Goal: Find contact information: Find contact information

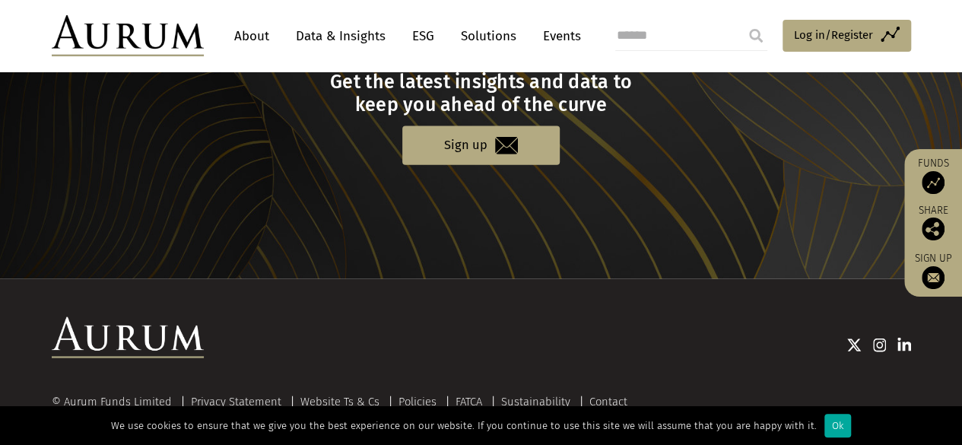
scroll to position [1679, 0]
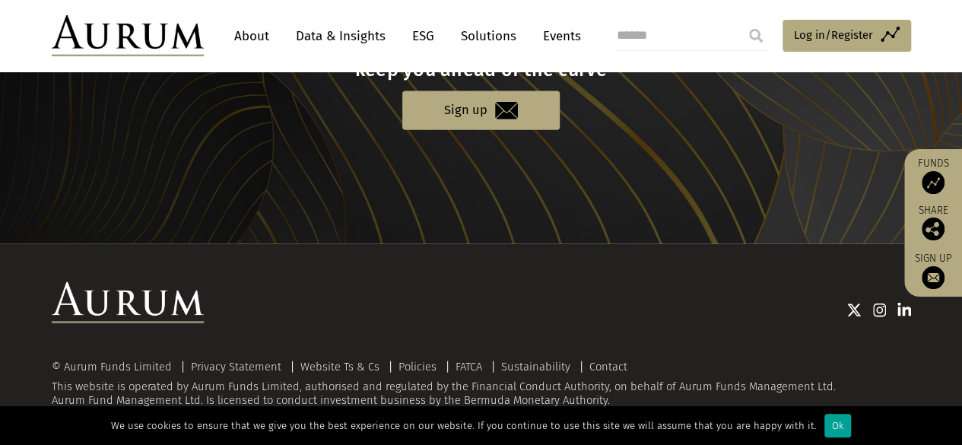
click at [824, 426] on div "Ok" at bounding box center [837, 425] width 27 height 24
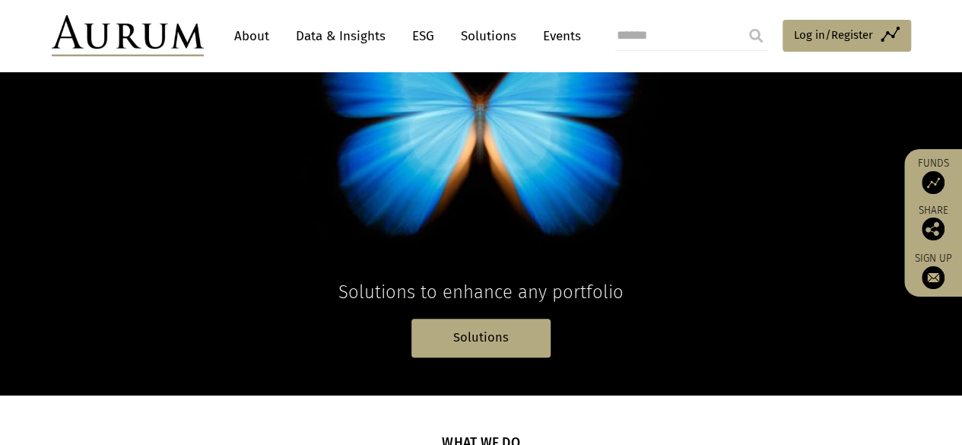
scroll to position [0, 0]
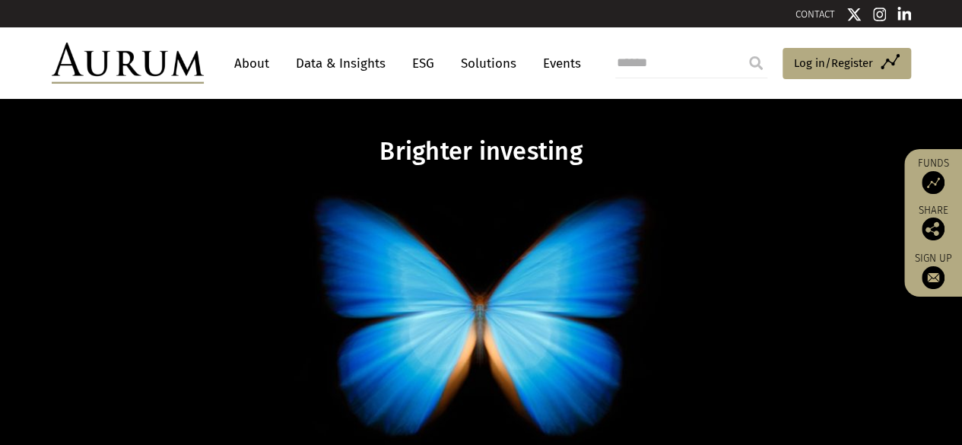
click at [241, 57] on link "About" at bounding box center [252, 63] width 50 height 28
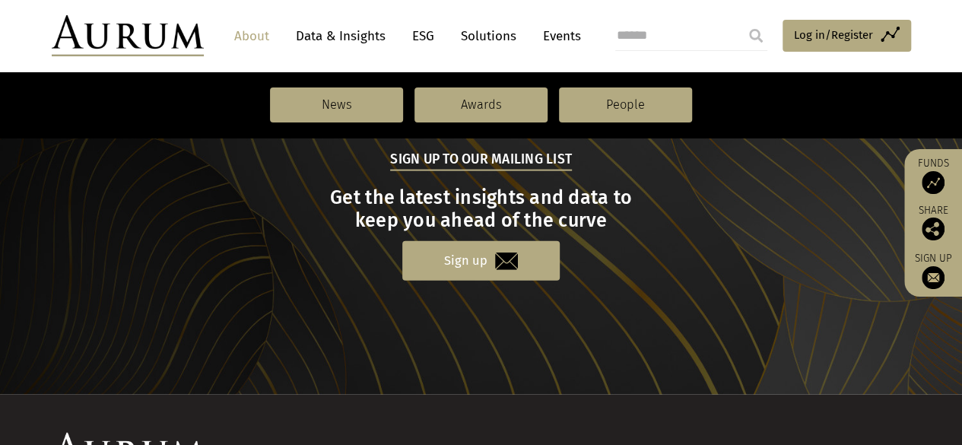
scroll to position [1823, 0]
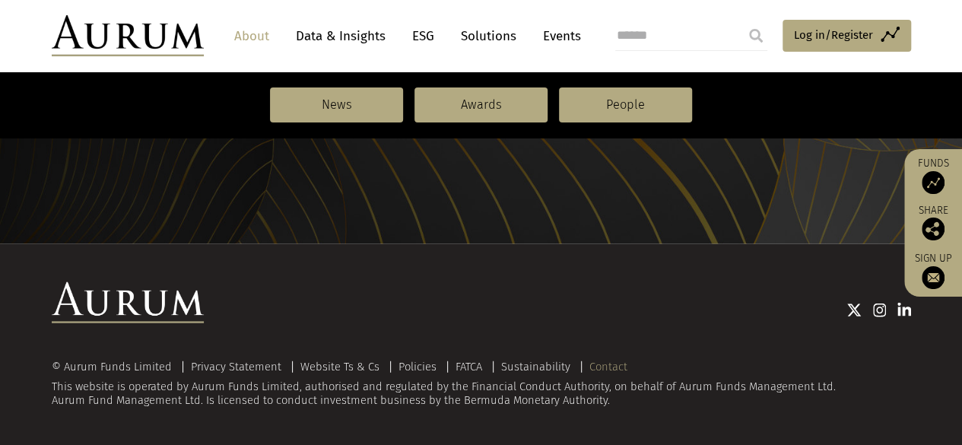
click at [597, 366] on link "Contact" at bounding box center [608, 367] width 38 height 14
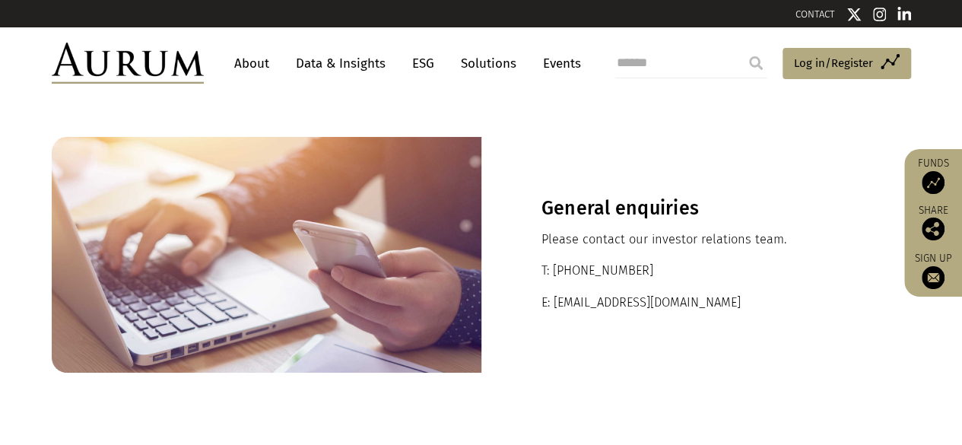
click at [818, 11] on link "CONTACT" at bounding box center [815, 13] width 40 height 11
